Goal: Information Seeking & Learning: Check status

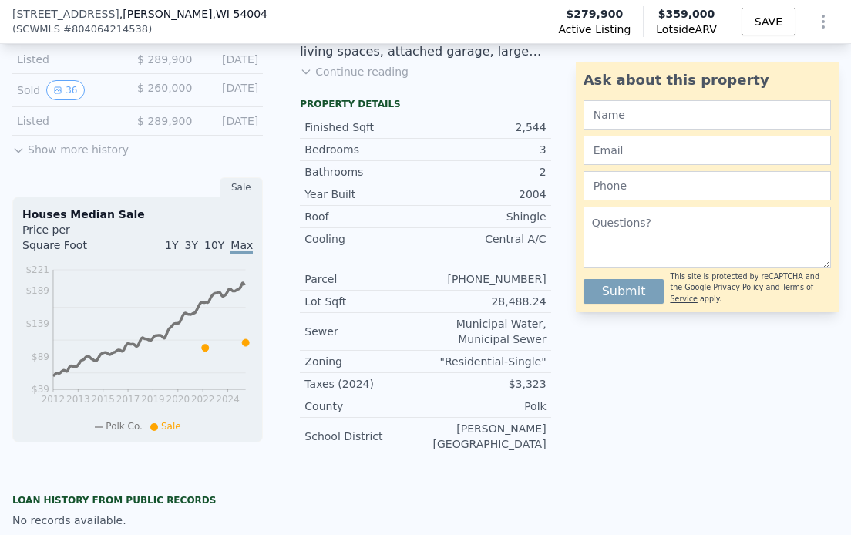
scroll to position [477, 0]
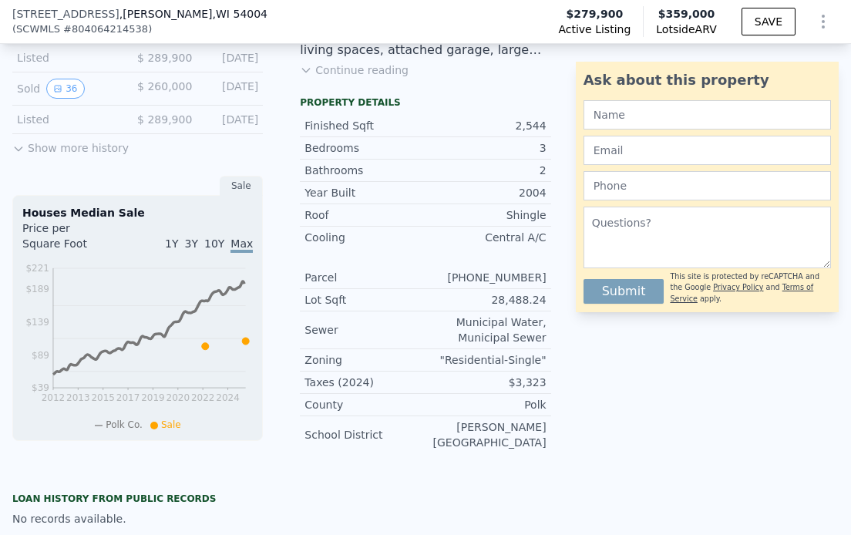
click at [48, 156] on button "Show more history" at bounding box center [70, 145] width 116 height 22
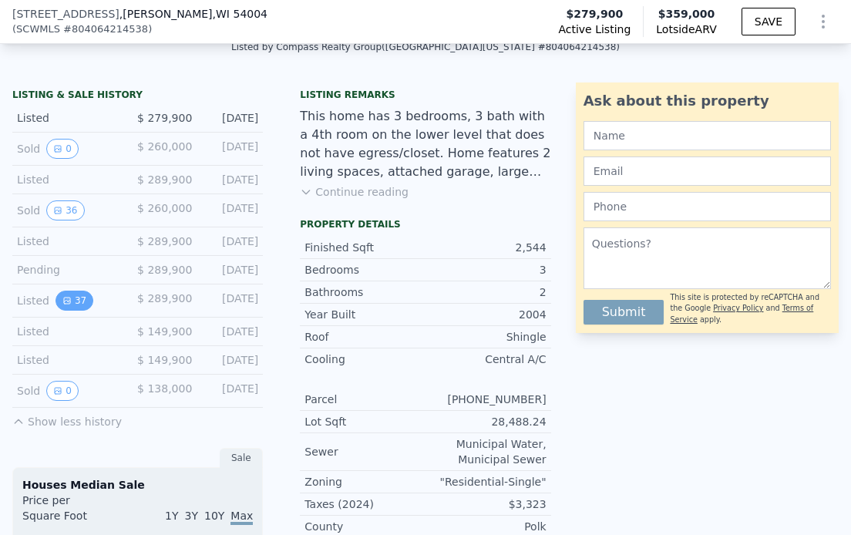
scroll to position [352, 0]
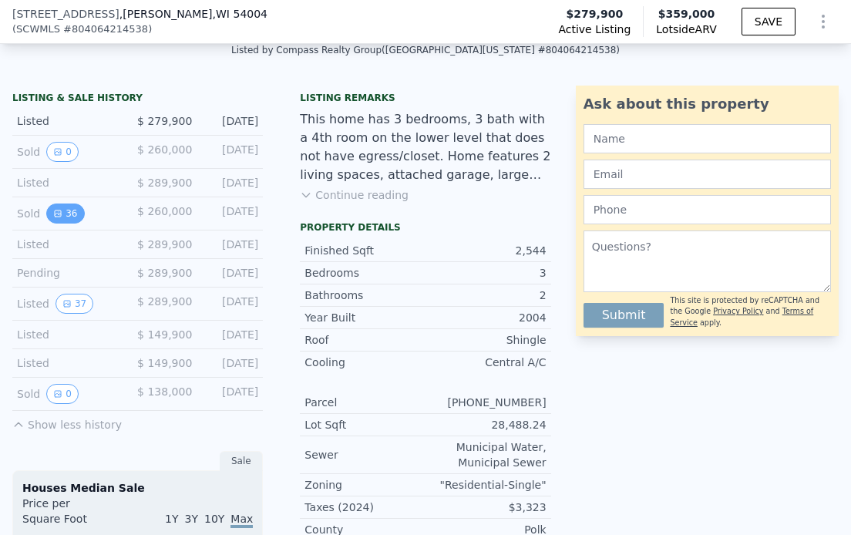
click at [63, 223] on button "36" at bounding box center [65, 213] width 38 height 20
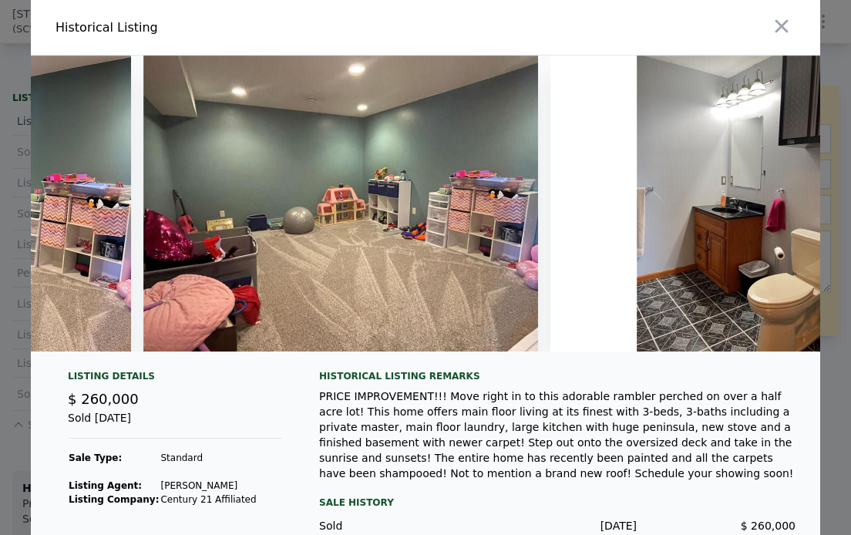
scroll to position [0, 13884]
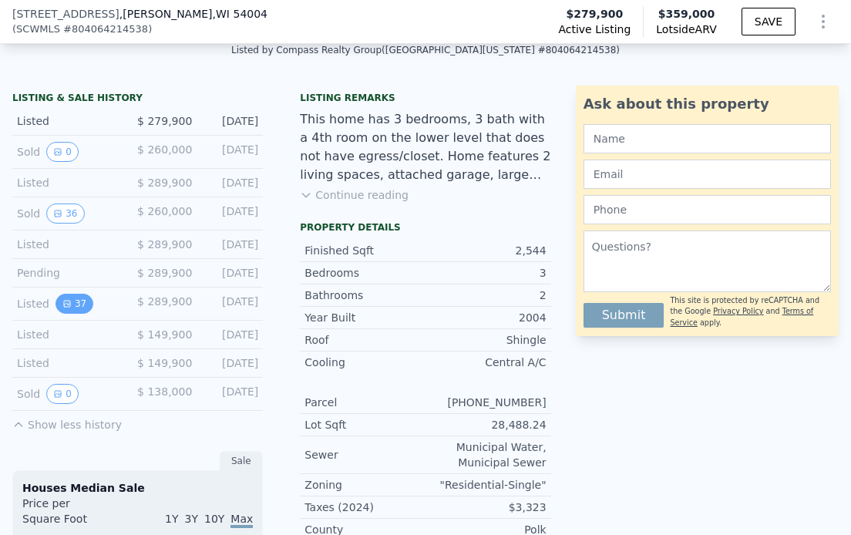
click at [76, 314] on button "37" at bounding box center [74, 304] width 38 height 20
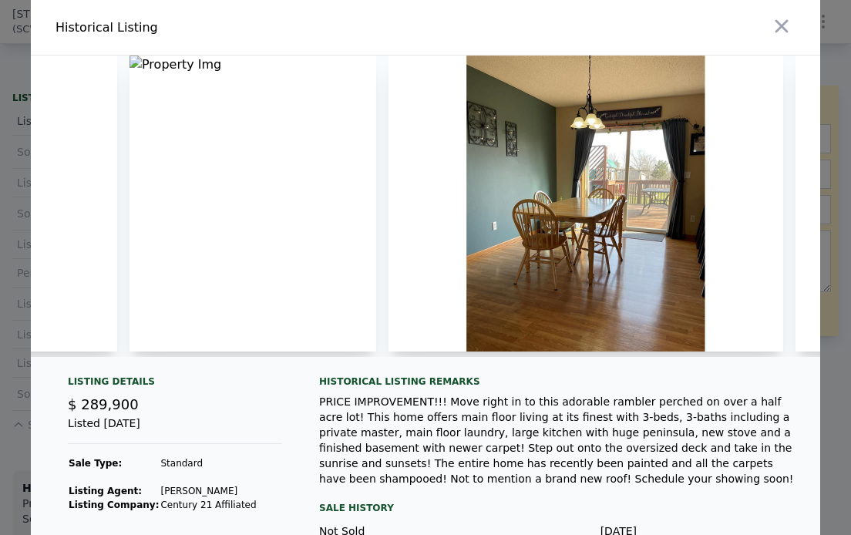
scroll to position [0, 0]
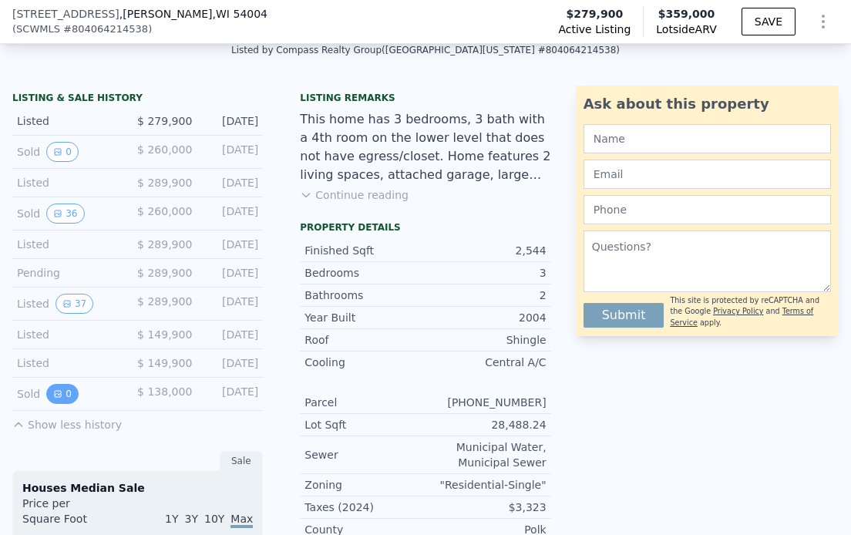
click at [64, 404] on button "0" at bounding box center [62, 394] width 32 height 20
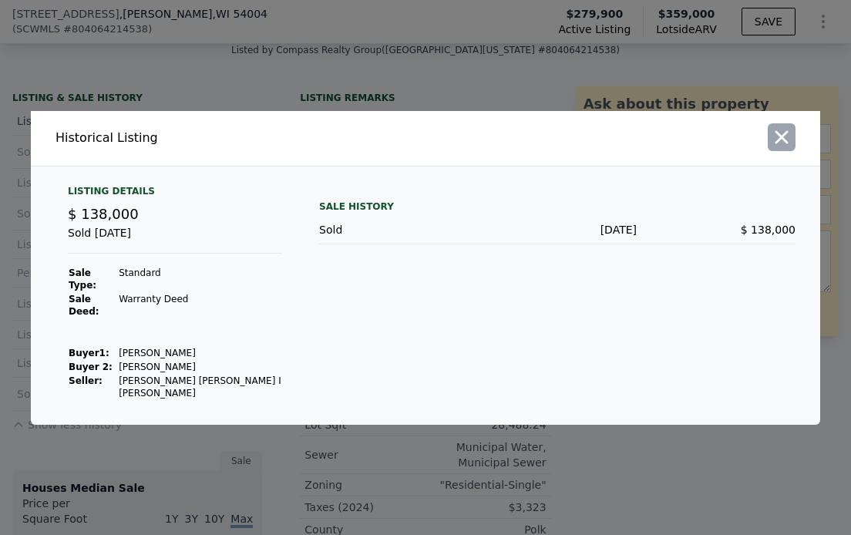
click at [774, 146] on icon "button" at bounding box center [782, 137] width 22 height 22
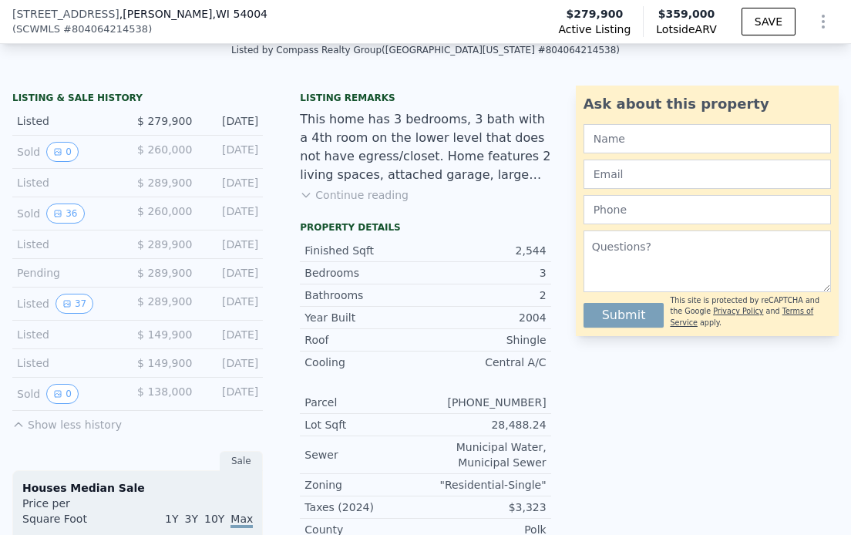
scroll to position [352, 0]
click at [69, 220] on button "36" at bounding box center [65, 213] width 38 height 20
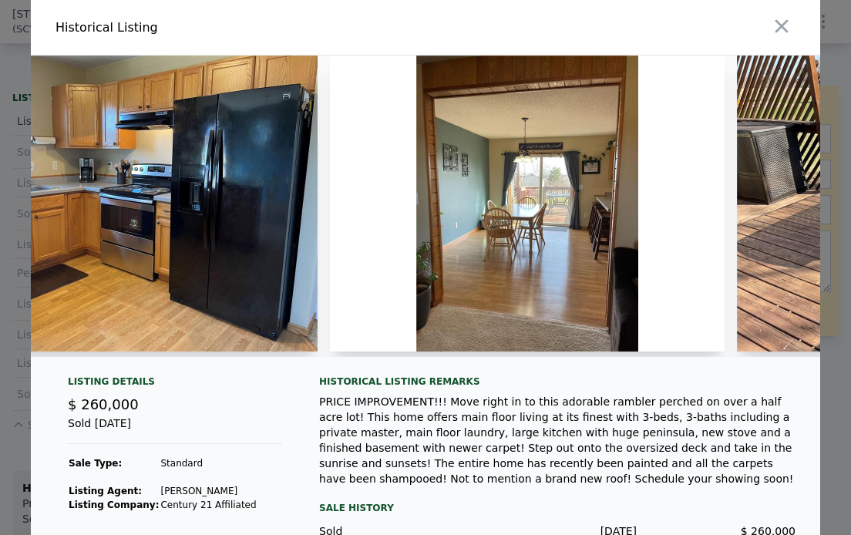
scroll to position [0, 5004]
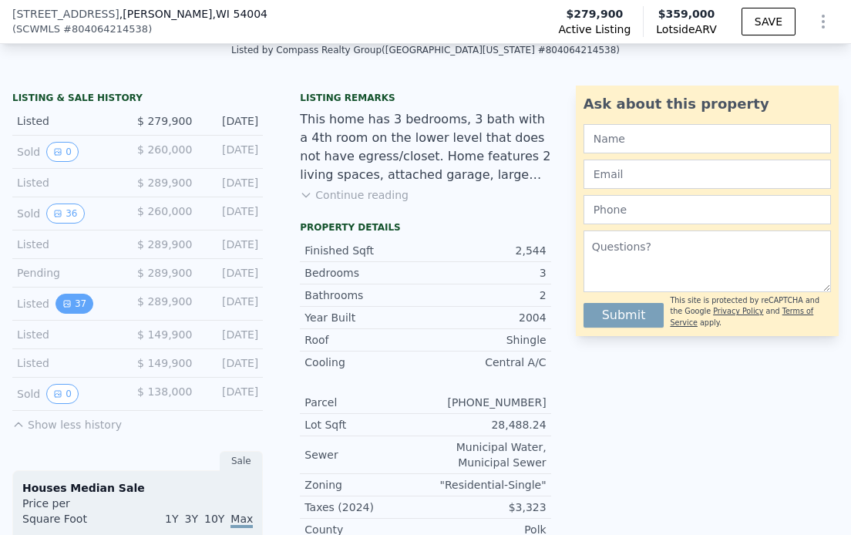
click at [79, 306] on button "37" at bounding box center [74, 304] width 38 height 20
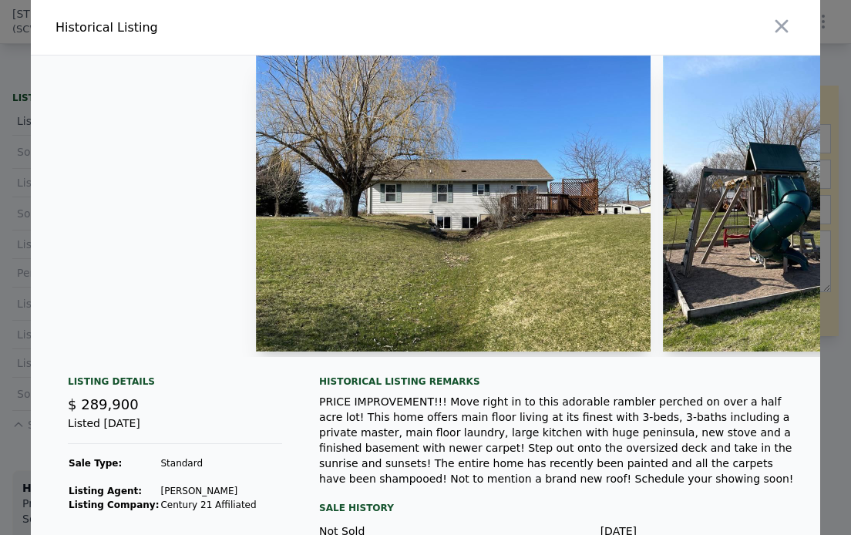
scroll to position [0, 2554]
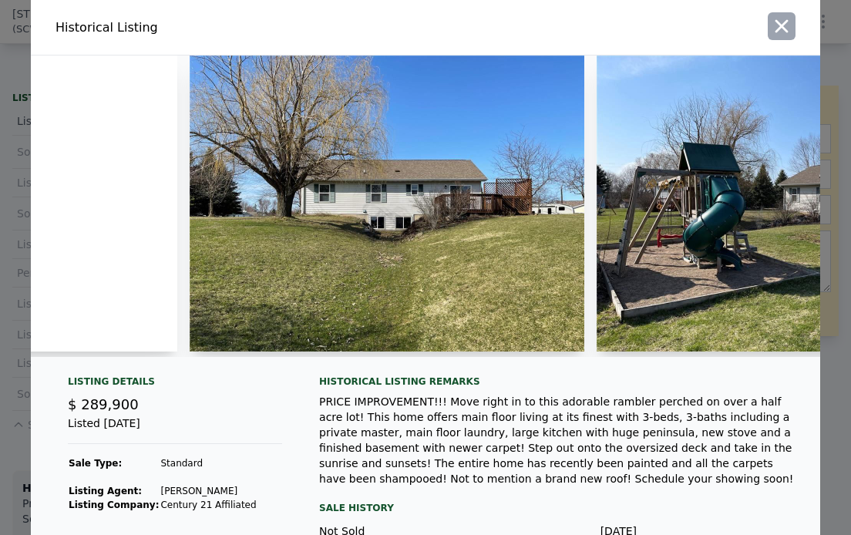
click at [775, 16] on icon "button" at bounding box center [782, 26] width 22 height 22
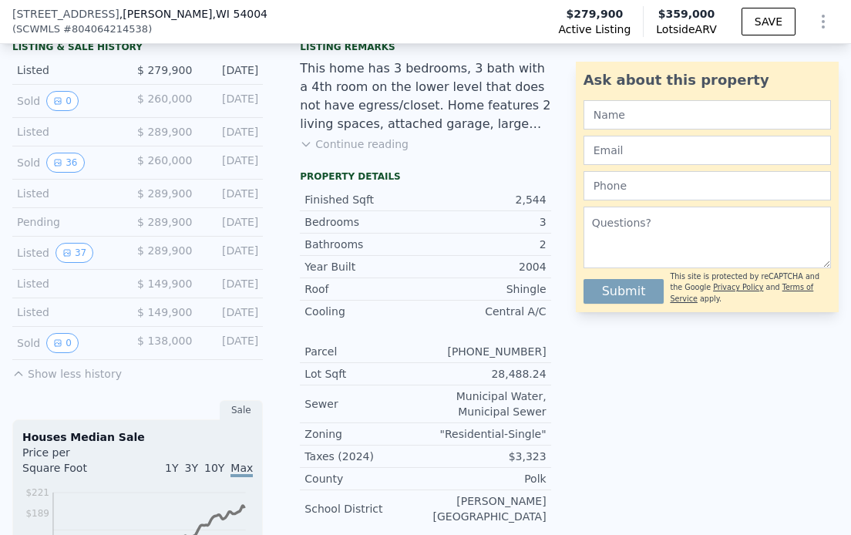
scroll to position [401, 0]
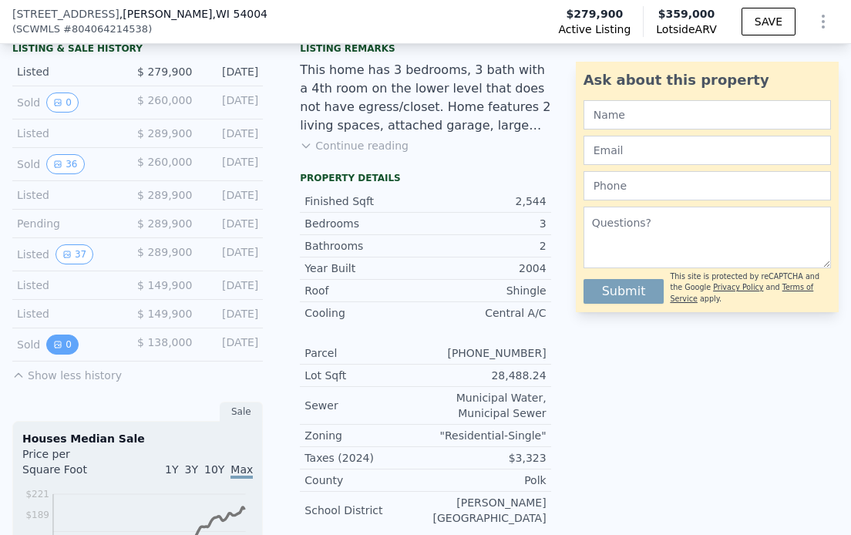
click at [53, 349] on icon "View historical data" at bounding box center [57, 344] width 9 height 9
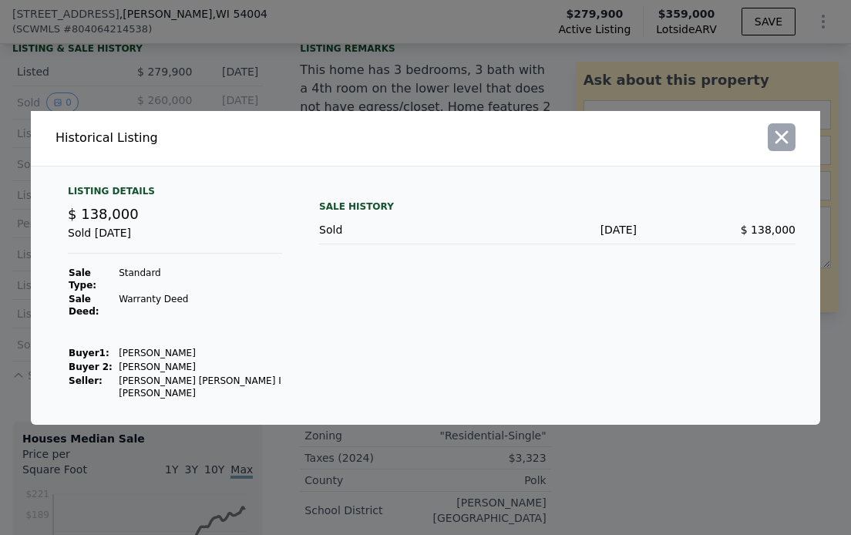
click at [788, 148] on icon "button" at bounding box center [782, 137] width 22 height 22
